Goal: Task Accomplishment & Management: Use online tool/utility

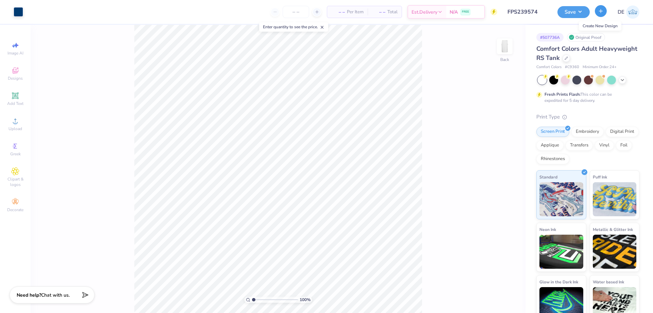
click at [597, 14] on button "button" at bounding box center [601, 11] width 12 height 12
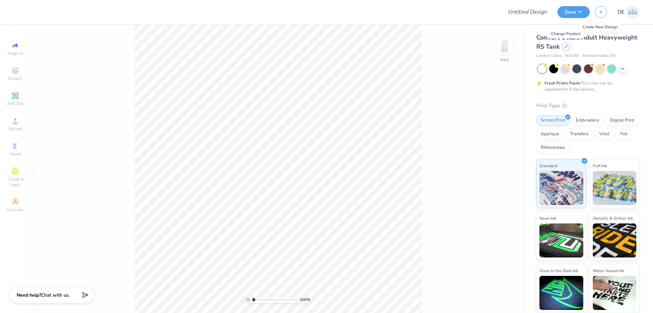
click at [565, 45] on icon at bounding box center [566, 46] width 3 height 3
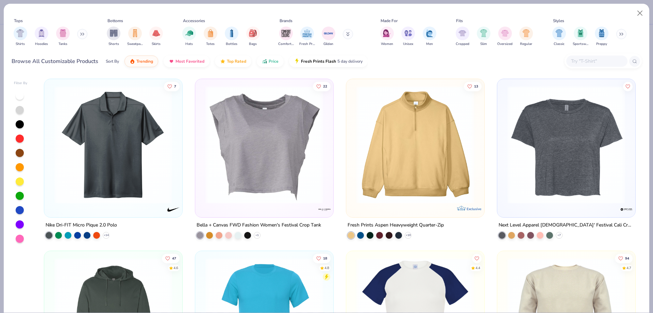
click at [588, 59] on input "text" at bounding box center [597, 61] width 52 height 8
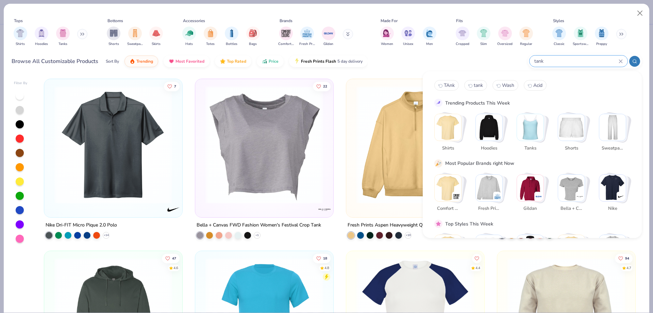
type input "tank"
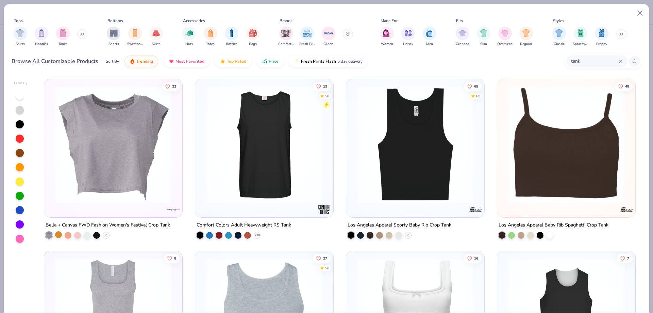
click at [57, 236] on div at bounding box center [58, 234] width 7 height 7
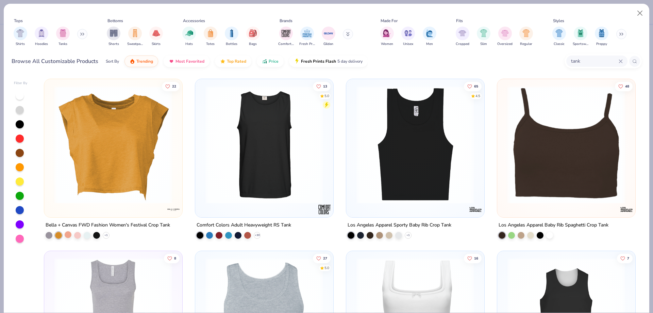
click at [67, 234] on div at bounding box center [68, 234] width 7 height 7
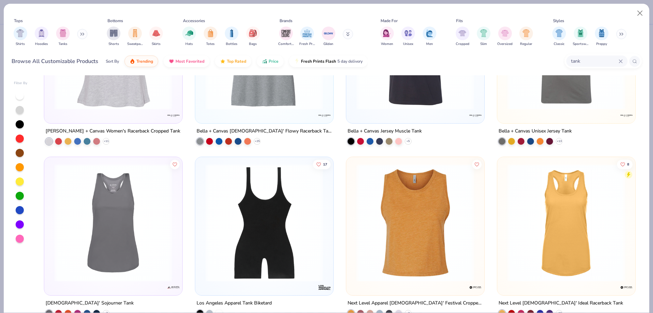
scroll to position [1021, 0]
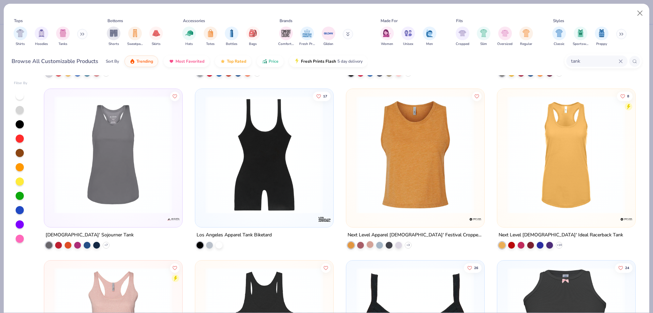
click at [367, 244] on div at bounding box center [370, 244] width 7 height 7
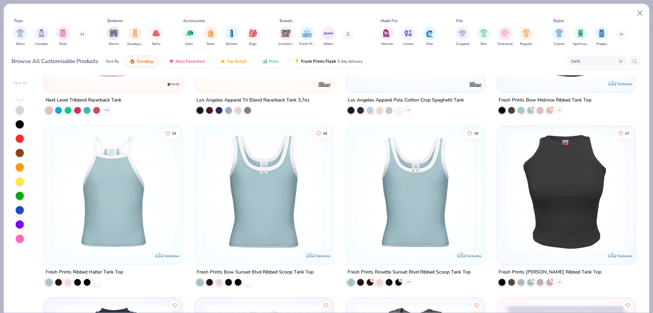
scroll to position [1361, 0]
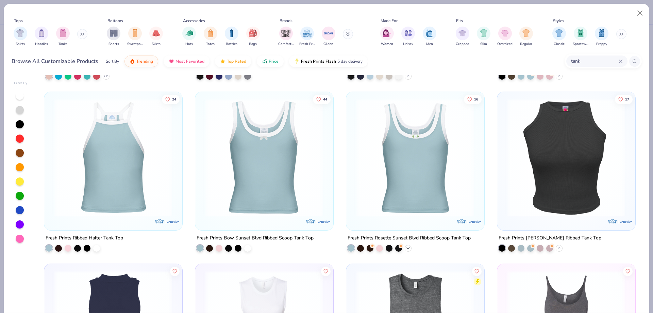
click at [407, 247] on icon at bounding box center [408, 247] width 5 height 5
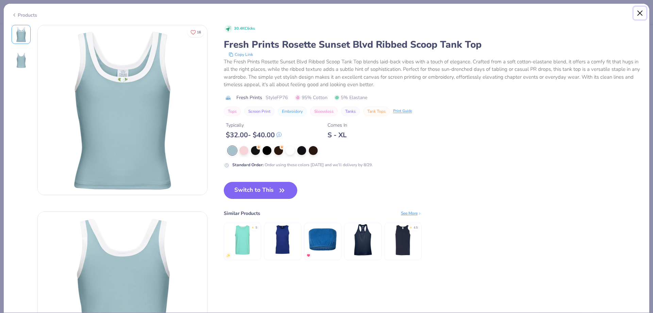
click at [643, 16] on button "Close" at bounding box center [640, 13] width 13 height 13
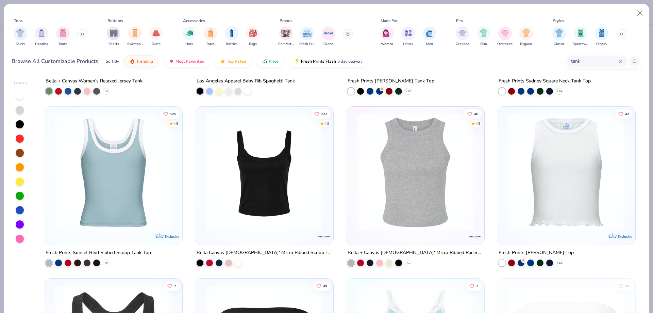
scroll to position [1871, 0]
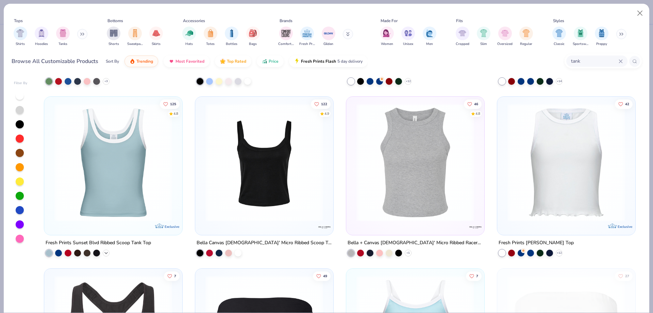
click at [105, 252] on polyline at bounding box center [106, 252] width 3 height 1
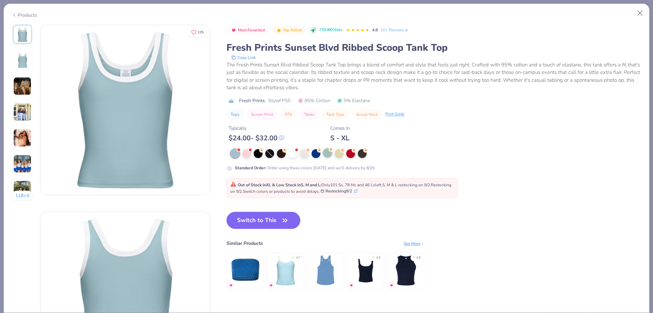
click at [334, 152] on div at bounding box center [365, 153] width 268 height 9
click at [337, 153] on div at bounding box center [339, 152] width 9 height 9
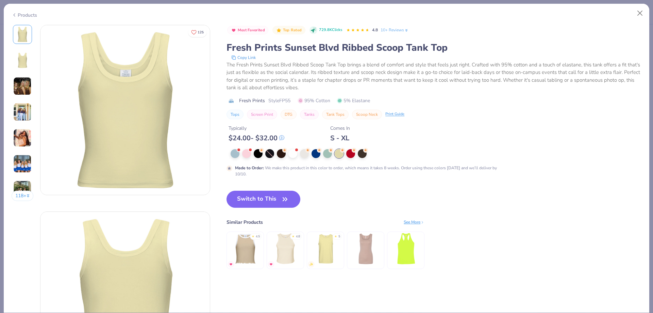
click at [246, 256] on img at bounding box center [245, 248] width 32 height 32
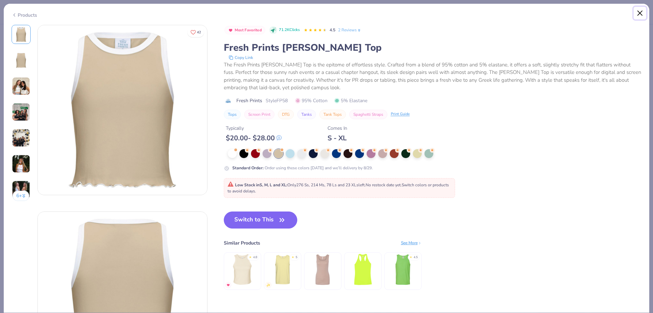
click at [641, 15] on button "Close" at bounding box center [640, 13] width 13 height 13
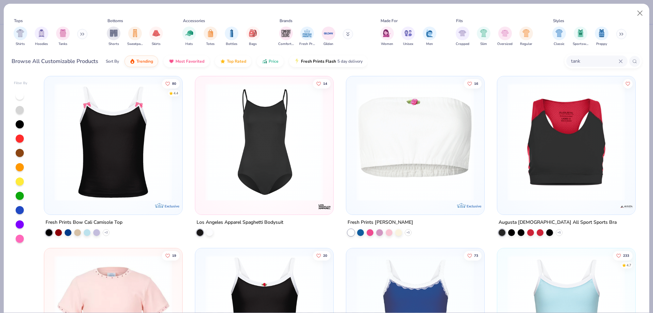
scroll to position [2246, 0]
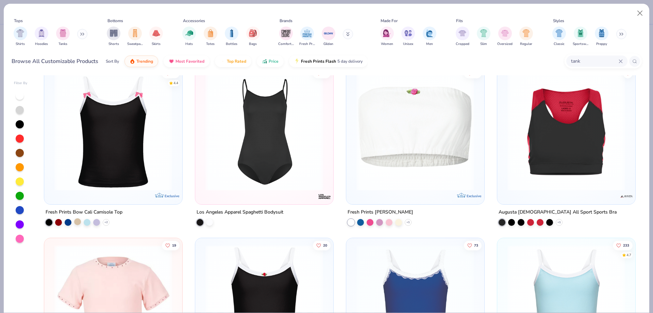
click at [74, 223] on div at bounding box center [77, 221] width 7 height 7
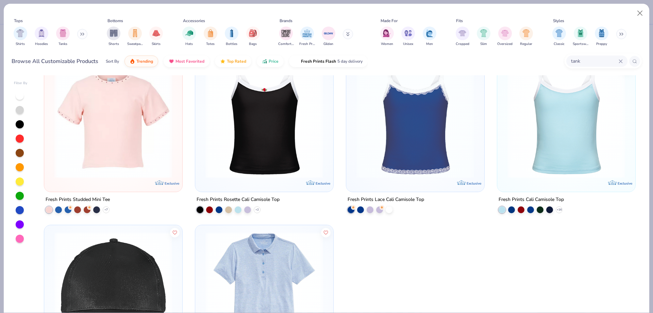
scroll to position [2450, 0]
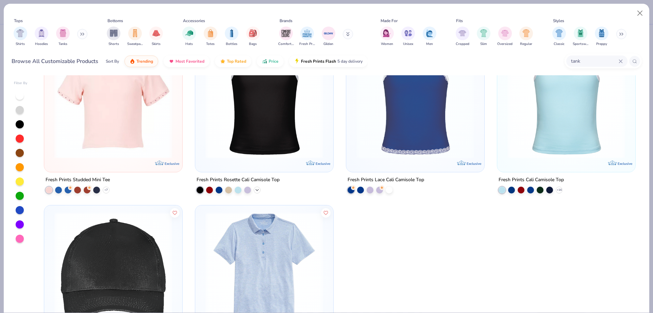
click at [257, 191] on icon at bounding box center [256, 189] width 5 height 5
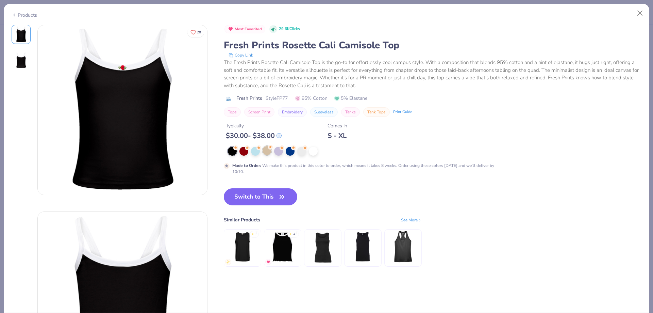
click at [265, 155] on div at bounding box center [267, 150] width 9 height 9
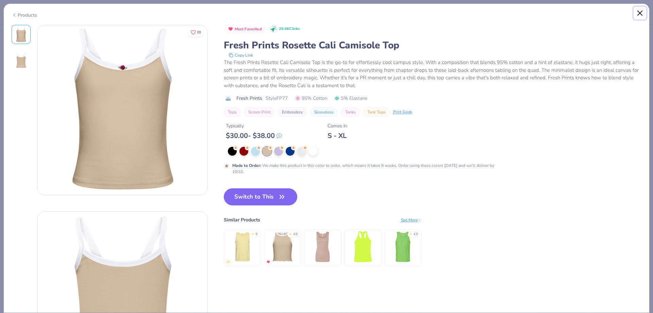
click at [638, 14] on button "Close" at bounding box center [640, 13] width 13 height 13
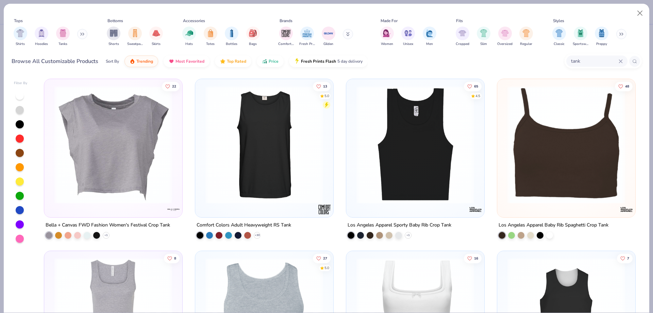
click at [142, 129] on img at bounding box center [113, 145] width 125 height 118
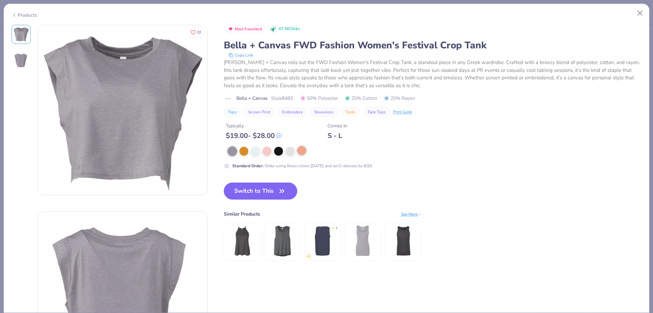
click at [301, 149] on div at bounding box center [301, 150] width 9 height 9
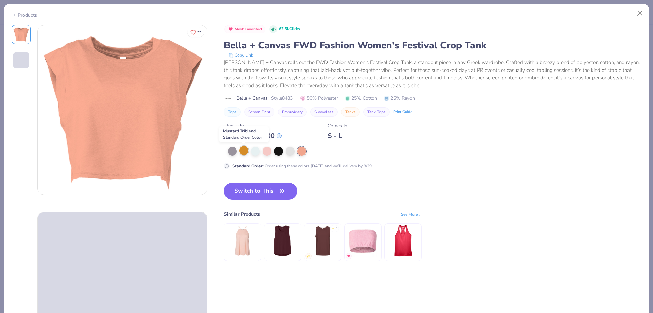
click at [242, 151] on div at bounding box center [244, 150] width 9 height 9
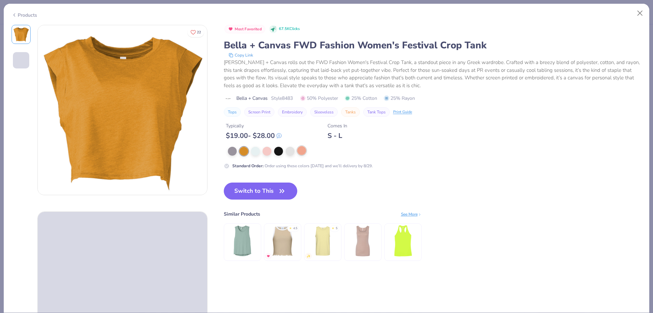
click at [301, 151] on div at bounding box center [301, 150] width 9 height 9
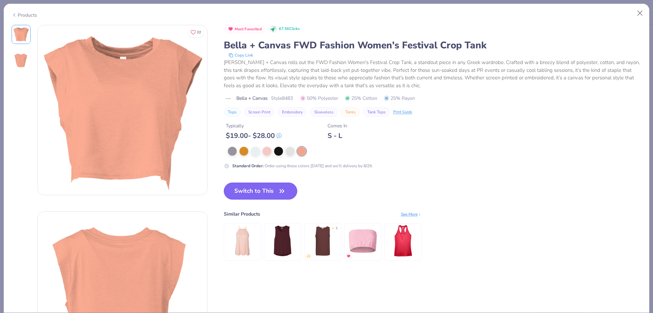
click at [264, 193] on button "Switch to This" at bounding box center [261, 190] width 74 height 17
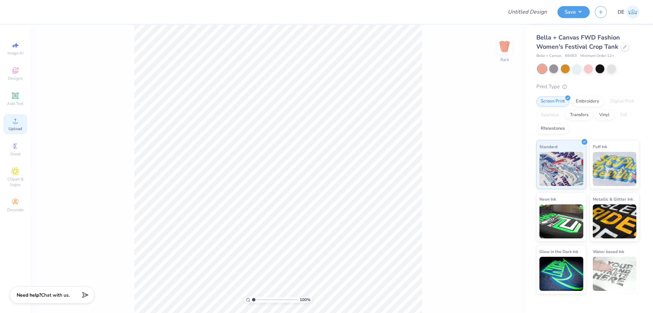
click at [9, 120] on div "Upload" at bounding box center [15, 124] width 24 height 20
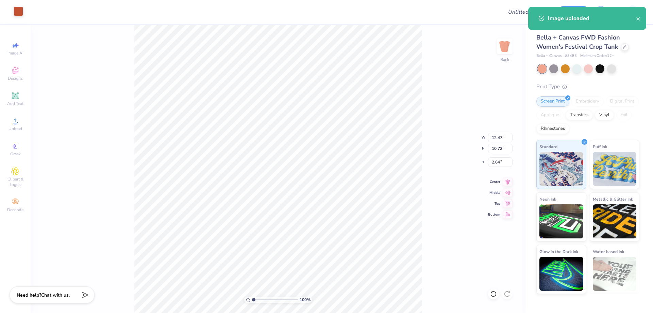
click at [16, 11] on div at bounding box center [19, 11] width 10 height 10
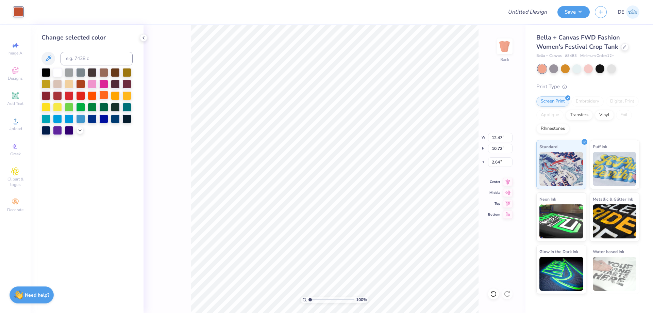
click at [105, 93] on div at bounding box center [103, 95] width 9 height 9
click at [79, 131] on icon at bounding box center [79, 129] width 5 height 5
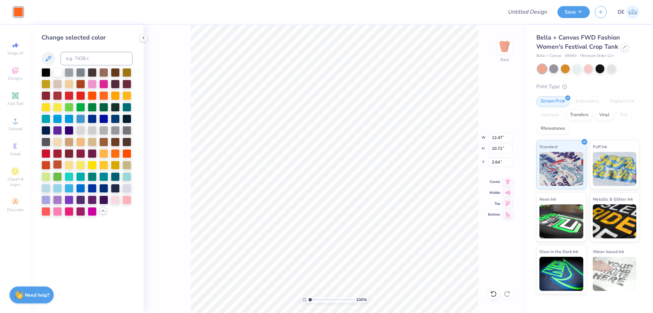
click at [59, 165] on div at bounding box center [57, 164] width 9 height 9
click at [83, 81] on div at bounding box center [80, 83] width 9 height 9
click at [59, 162] on div at bounding box center [57, 164] width 9 height 9
click at [49, 165] on div at bounding box center [46, 164] width 9 height 9
click at [53, 165] on div at bounding box center [57, 164] width 9 height 9
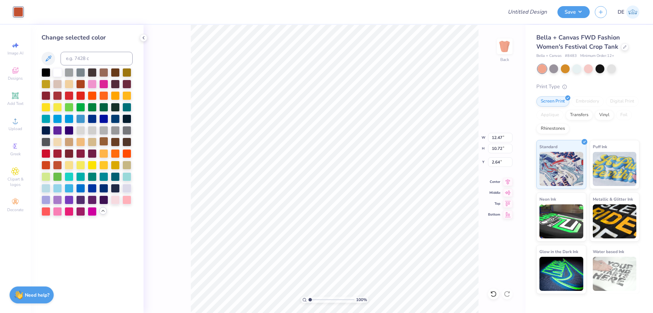
click at [102, 145] on div at bounding box center [103, 141] width 9 height 9
click at [59, 163] on div at bounding box center [57, 164] width 9 height 9
click at [56, 162] on div at bounding box center [57, 164] width 9 height 9
click at [496, 138] on input "12.47" at bounding box center [500, 138] width 24 height 10
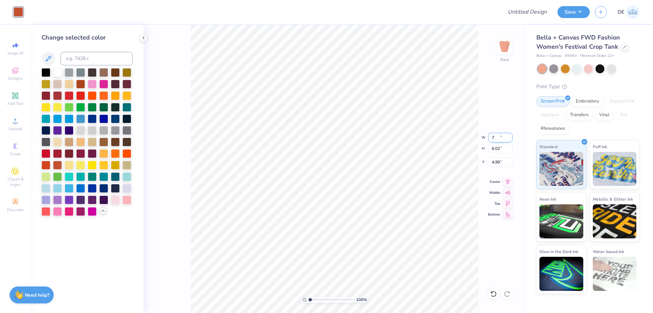
type input "7.00"
type input "6.02"
type input "4.99"
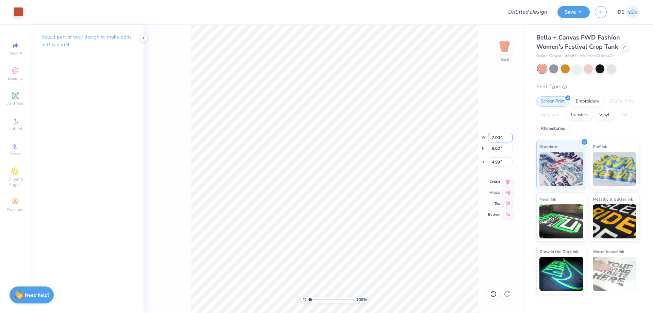
click at [499, 136] on input "7.00" at bounding box center [500, 138] width 24 height 10
type input "8.00"
type input "6.87"
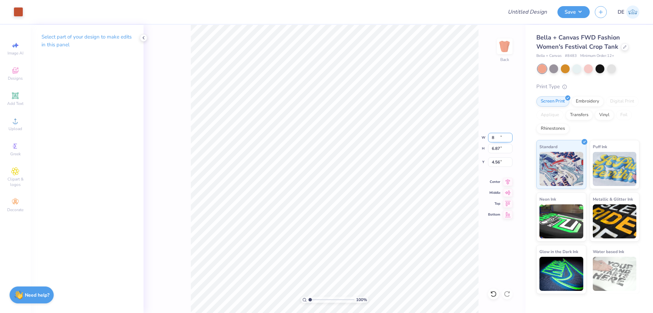
type input "4.56"
click at [497, 134] on input "8.00" at bounding box center [500, 138] width 24 height 10
type input "9.50"
type input "8.16"
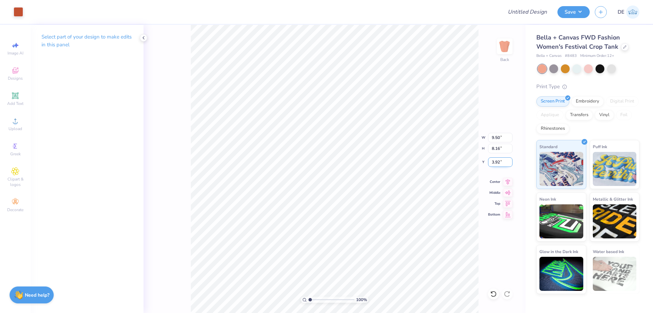
click at [495, 163] on input "3.92" at bounding box center [500, 162] width 24 height 10
type input "3.00"
click at [492, 139] on input "9.50" at bounding box center [500, 138] width 24 height 10
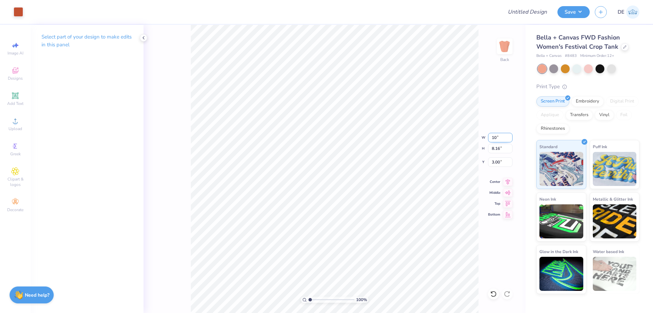
type input "10.00"
type input "8.59"
click at [489, 162] on input "2.79" at bounding box center [500, 162] width 24 height 10
type input "2.00"
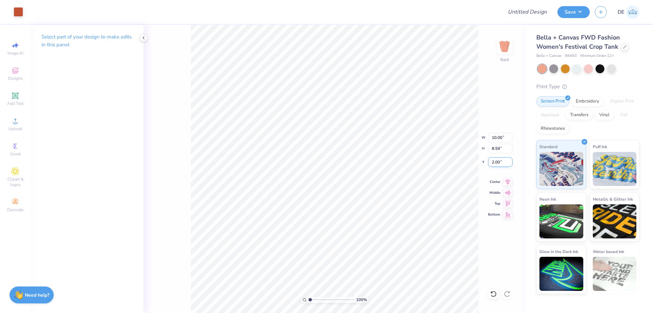
click at [492, 159] on input "2.00" at bounding box center [500, 162] width 24 height 10
type input "2.50"
click at [568, 14] on button "Save" at bounding box center [574, 11] width 32 height 12
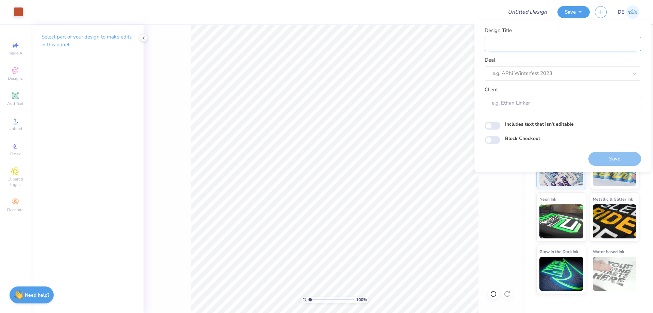
click at [526, 41] on input "Design Title" at bounding box center [563, 44] width 157 height 15
paste input "FPS239593"
type input "FPS239593"
click at [511, 73] on div at bounding box center [560, 73] width 135 height 9
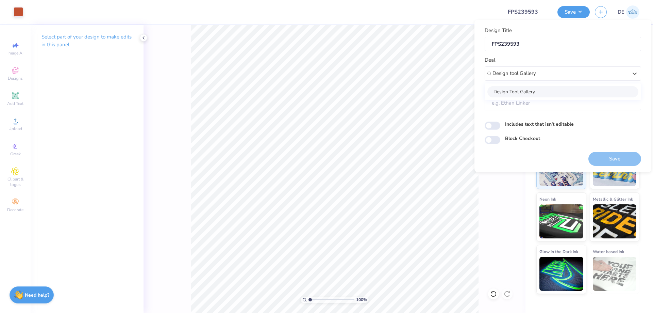
click at [525, 91] on div "Design Tool Gallery" at bounding box center [563, 91] width 151 height 11
type input "Design tool Gallery"
type input "Design Tool Gallery User"
click at [601, 157] on button "Save" at bounding box center [615, 159] width 53 height 14
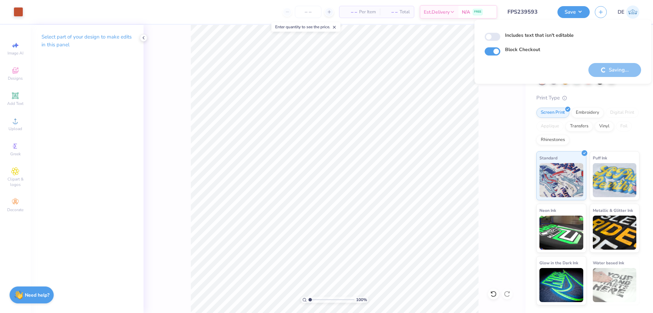
checkbox input "true"
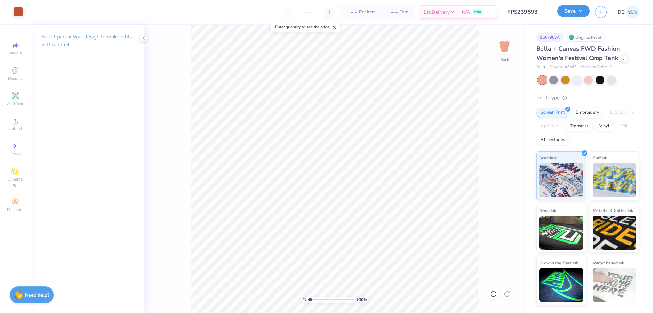
click at [564, 14] on button "Save" at bounding box center [574, 11] width 32 height 12
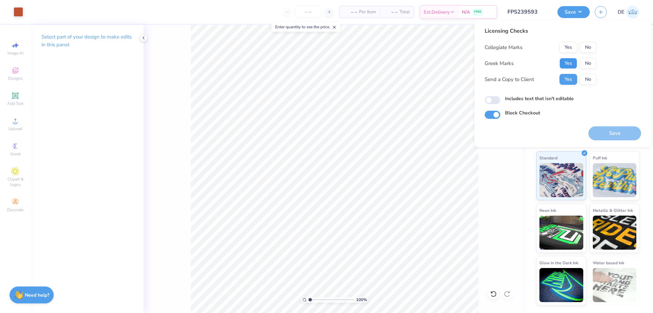
click at [562, 66] on button "Yes" at bounding box center [569, 63] width 18 height 11
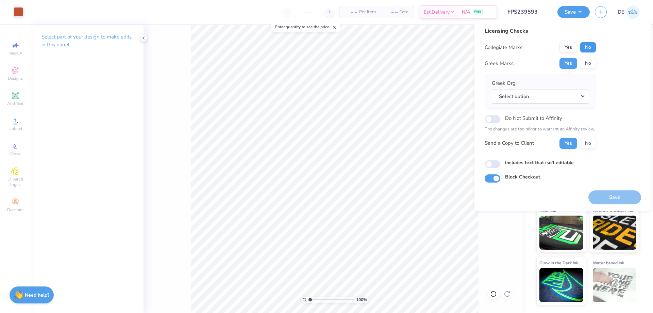
click at [590, 46] on button "No" at bounding box center [588, 47] width 16 height 11
click at [537, 100] on button "Select option" at bounding box center [540, 96] width 97 height 14
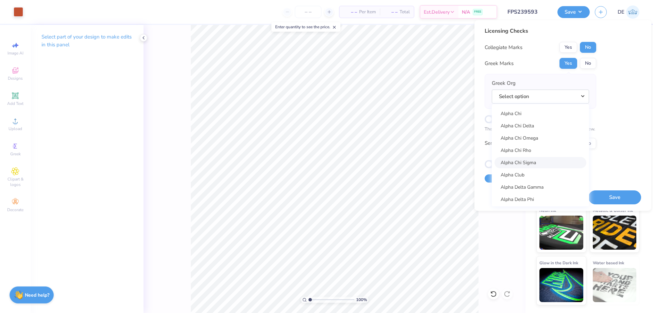
scroll to position [68, 0]
click at [537, 143] on link "Alpha Chi Omega" at bounding box center [541, 142] width 92 height 11
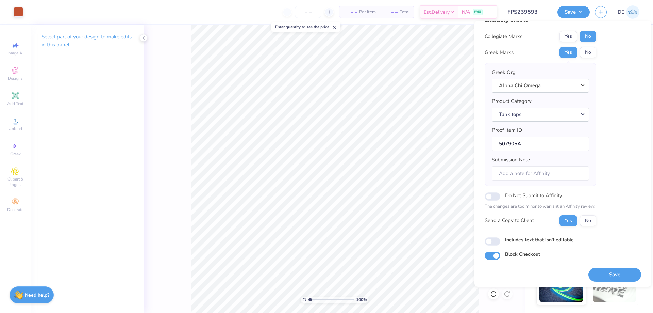
scroll to position [13, 0]
click at [594, 269] on button "Save" at bounding box center [615, 273] width 53 height 14
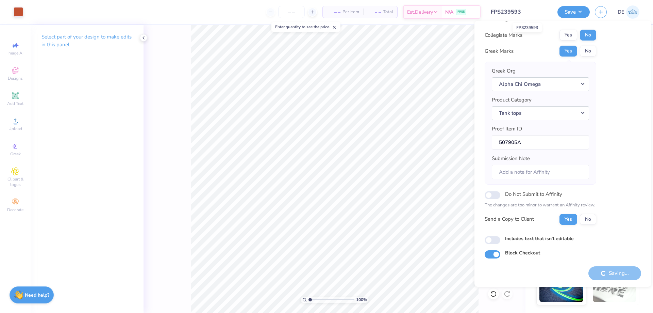
drag, startPoint x: 543, startPoint y: 14, endPoint x: 491, endPoint y: 10, distance: 52.5
click at [491, 10] on input "FPS239593" at bounding box center [519, 12] width 67 height 14
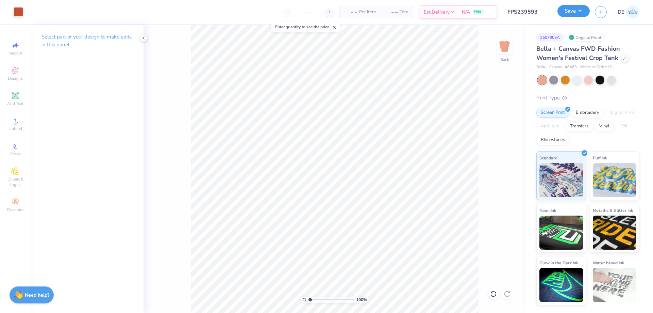
click at [567, 10] on button "Save" at bounding box center [574, 11] width 32 height 12
